Goal: Find contact information: Find contact information

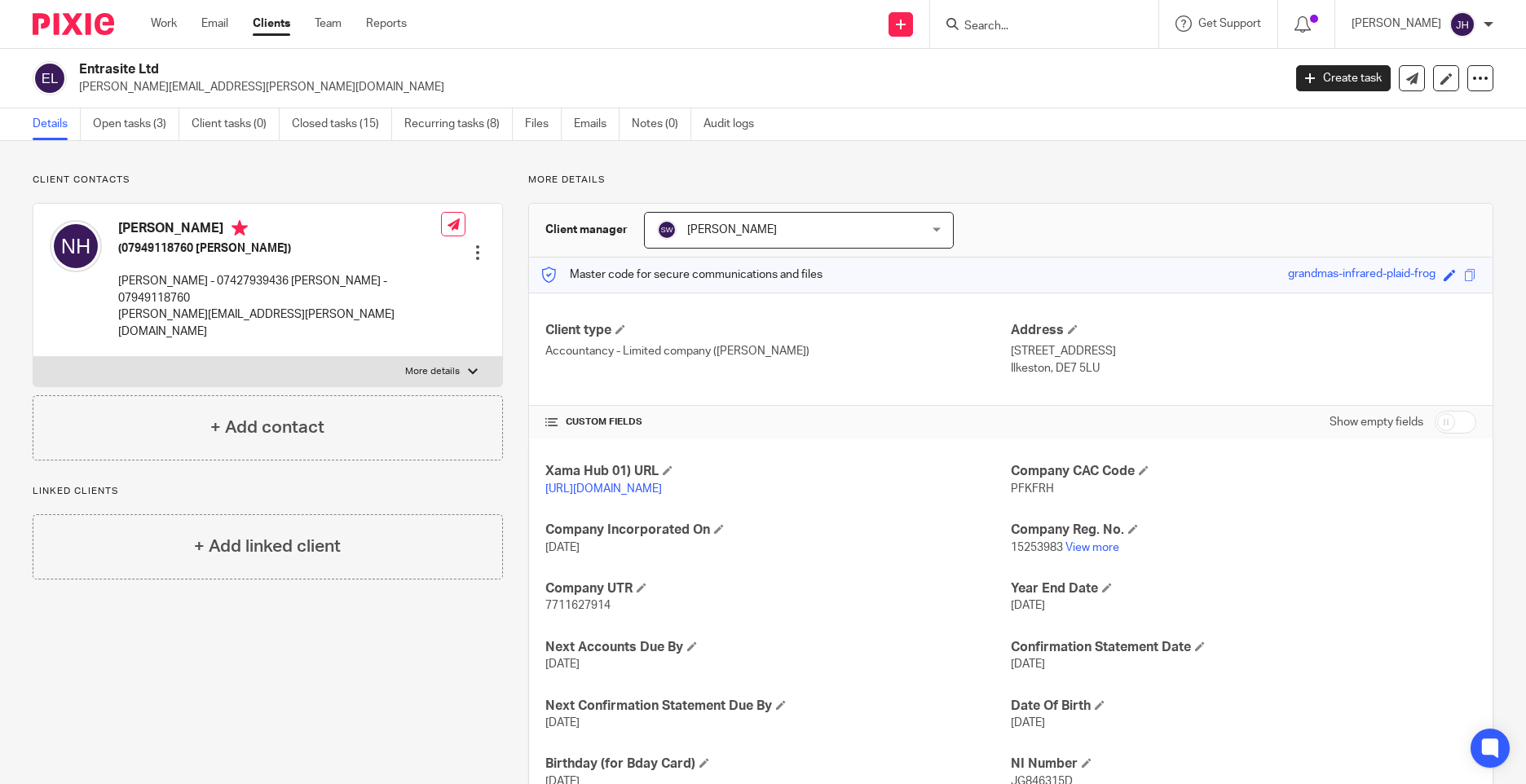
click at [1047, 28] on input "Search" at bounding box center [1036, 26] width 147 height 15
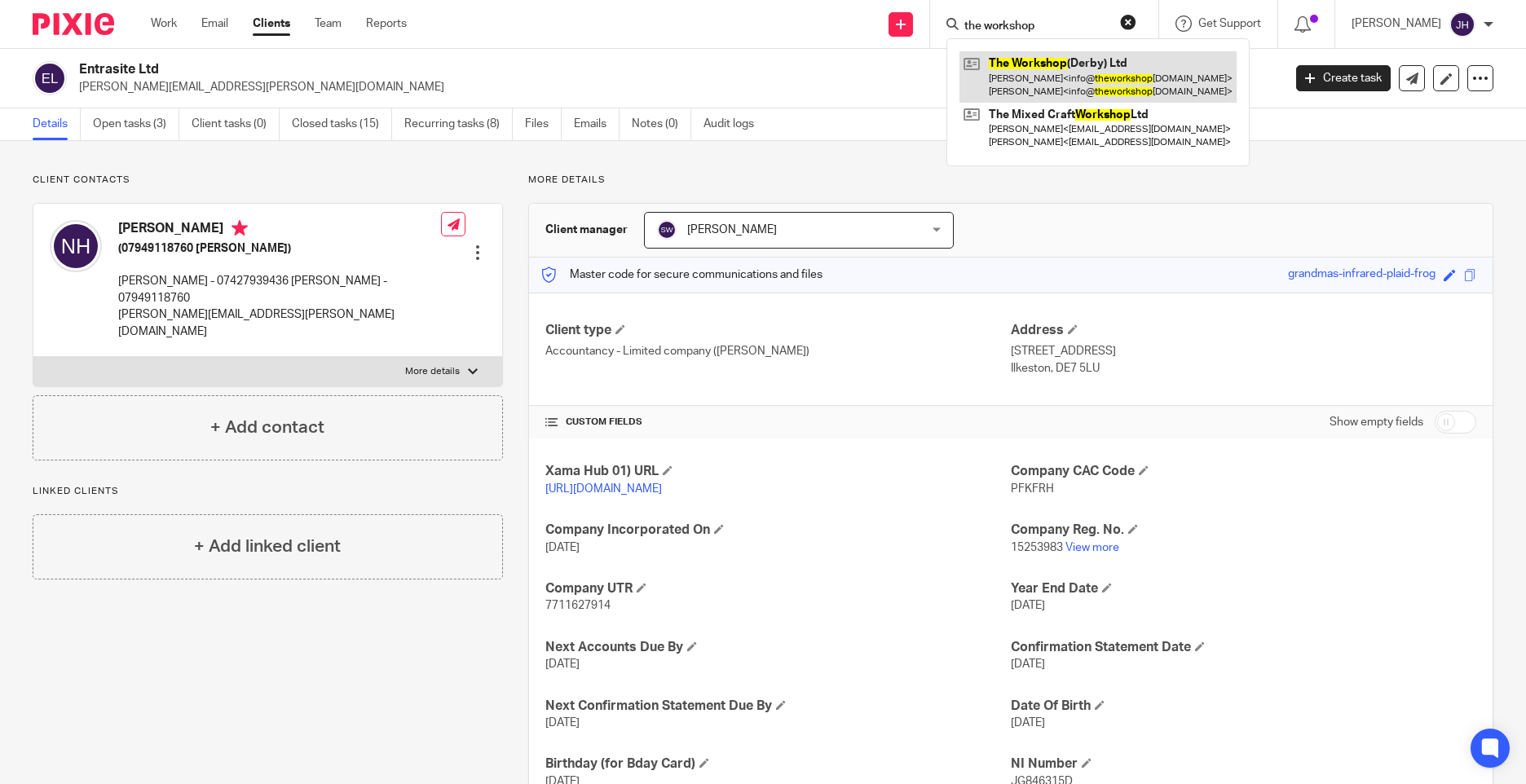
type input "the workshop"
click at [1041, 74] on link at bounding box center [1098, 76] width 278 height 50
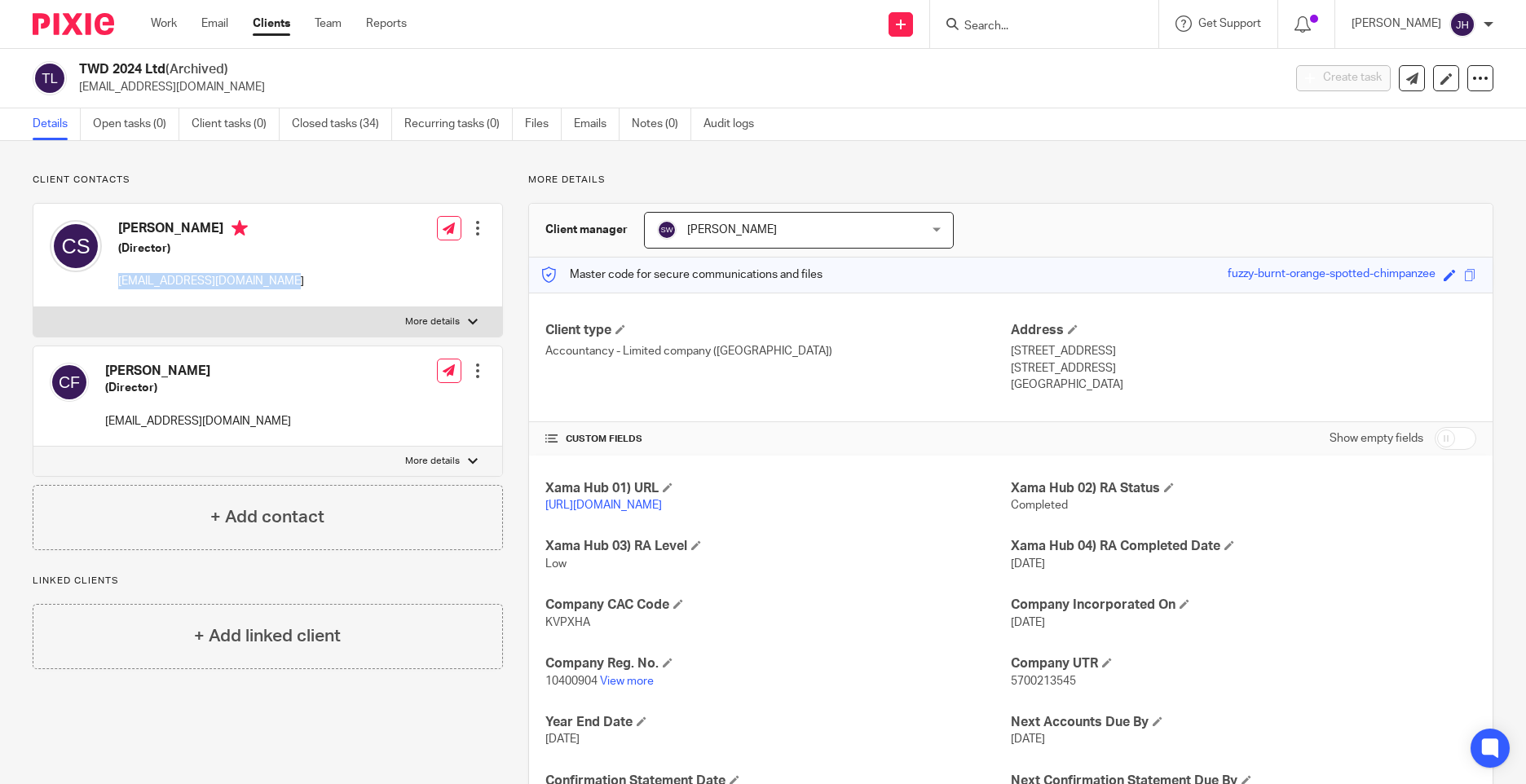
drag, startPoint x: 115, startPoint y: 281, endPoint x: 273, endPoint y: 285, distance: 158.1
click at [273, 285] on div "[PERSON_NAME] (Director) [EMAIL_ADDRESS][DOMAIN_NAME]" at bounding box center [176, 255] width 255 height 86
copy p "[EMAIL_ADDRESS][DOMAIN_NAME]"
click at [451, 754] on div "Client contacts [PERSON_NAME] (Director) [EMAIL_ADDRESS][DOMAIN_NAME] Edit cont…" at bounding box center [255, 590] width 496 height 833
